Goal: Navigation & Orientation: Go to known website

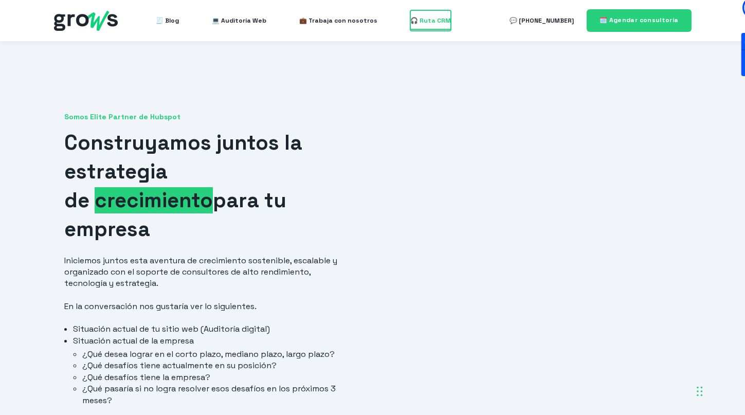
click at [418, 26] on span "🎧 Ruta CRM" at bounding box center [430, 20] width 41 height 21
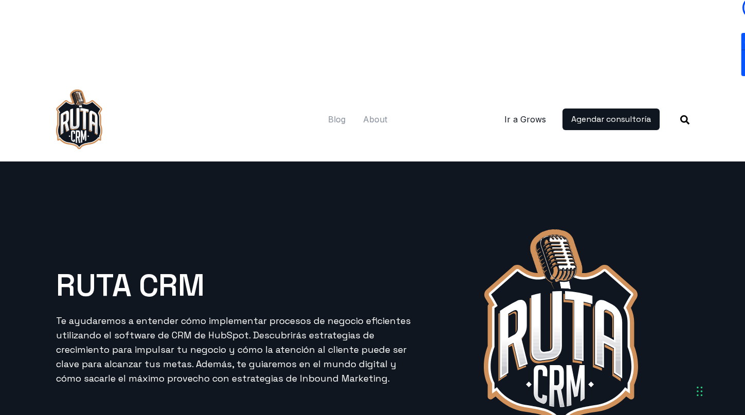
click at [525, 113] on link "Ir a Grows" at bounding box center [525, 119] width 42 height 12
